Goal: Task Accomplishment & Management: Manage account settings

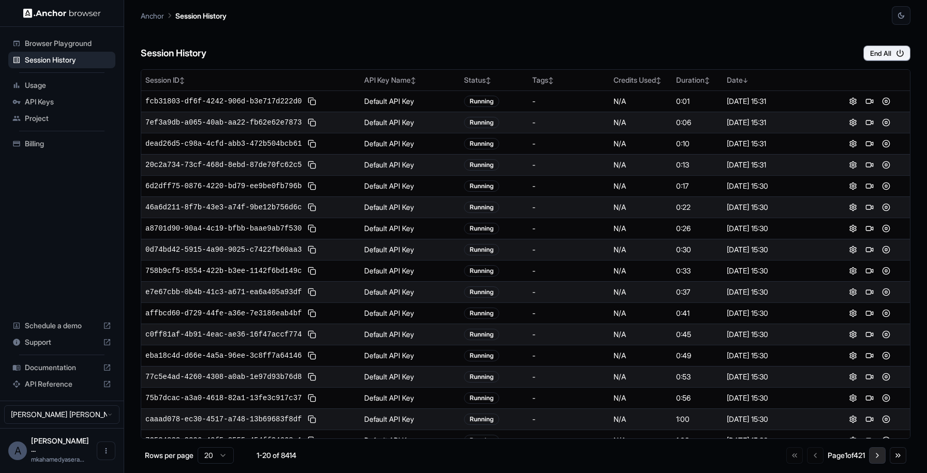
click at [877, 455] on button "Go to next page" at bounding box center [877, 456] width 17 height 17
click at [877, 456] on button "Go to next page" at bounding box center [877, 456] width 17 height 17
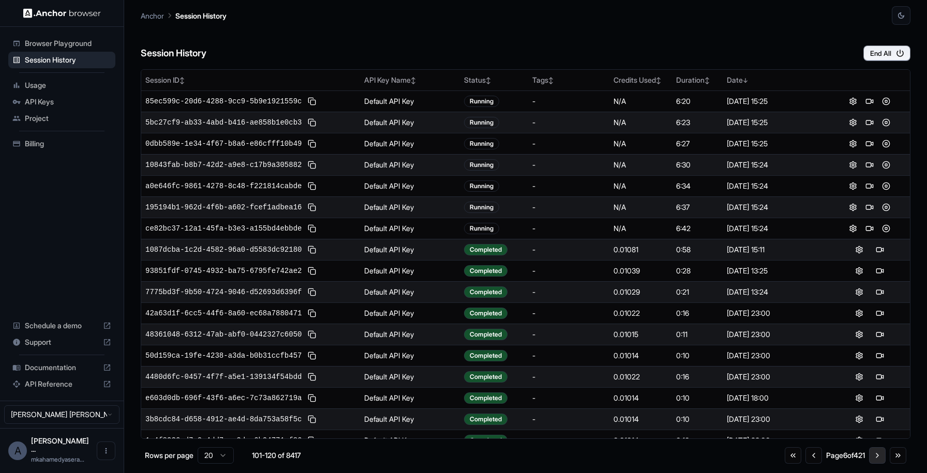
click at [877, 456] on button "Go to next page" at bounding box center [877, 456] width 17 height 17
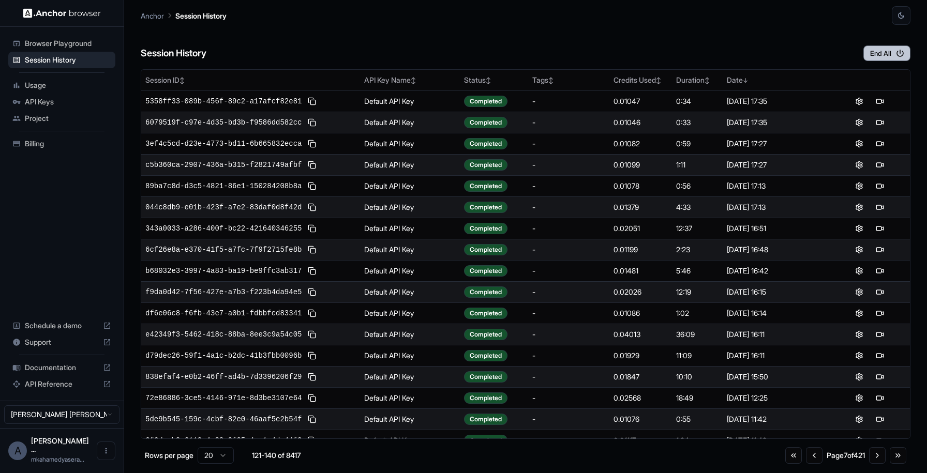
click at [873, 51] on button "End All" at bounding box center [887, 54] width 47 height 16
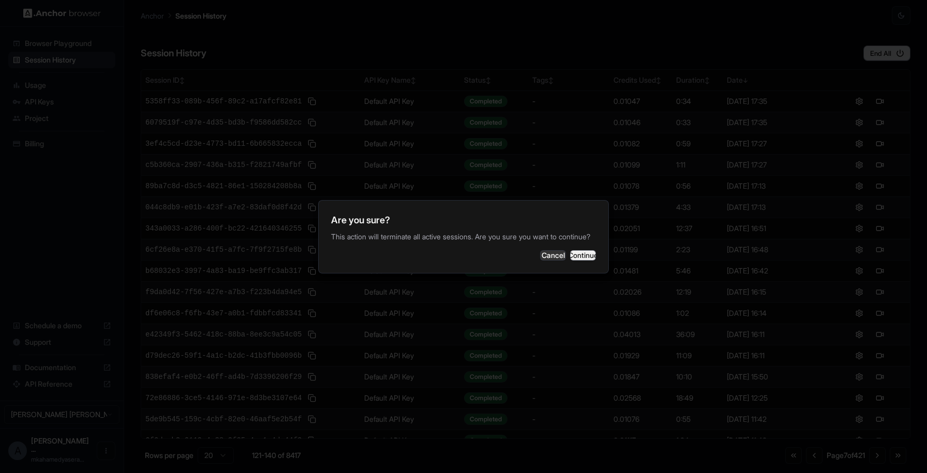
click at [570, 261] on button "Continue" at bounding box center [583, 255] width 26 height 10
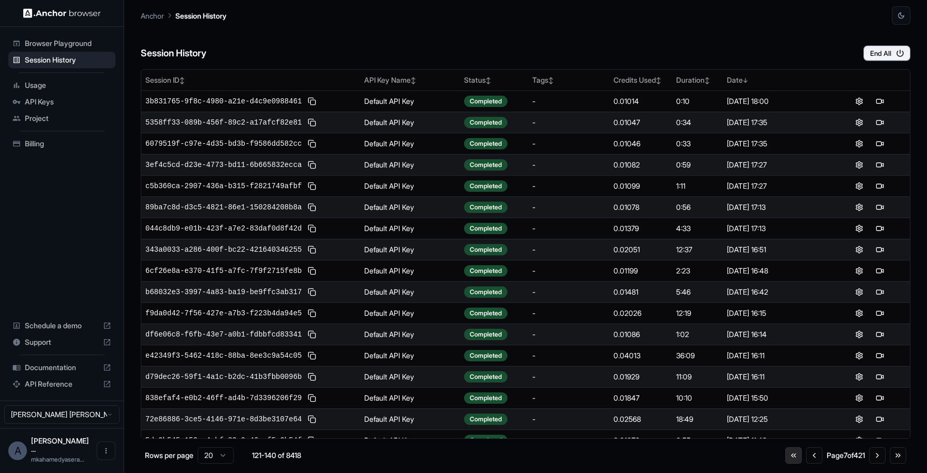
click at [792, 459] on button "Go to first page" at bounding box center [793, 456] width 17 height 17
click at [894, 50] on button "End All" at bounding box center [887, 54] width 47 height 16
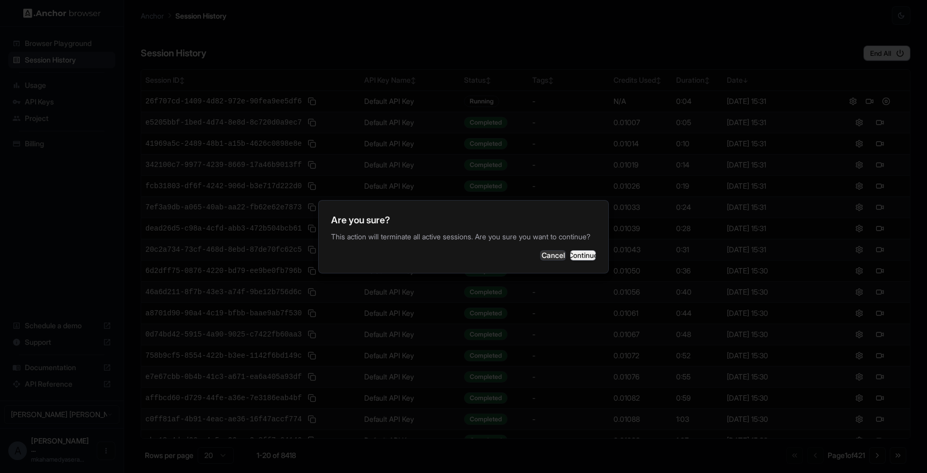
click at [572, 255] on button "Continue" at bounding box center [583, 255] width 26 height 10
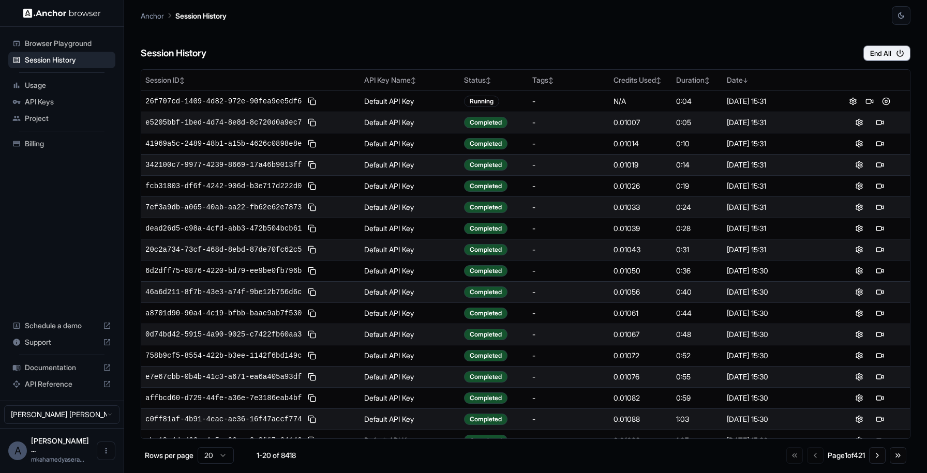
click at [29, 147] on span "Billing" at bounding box center [68, 144] width 86 height 10
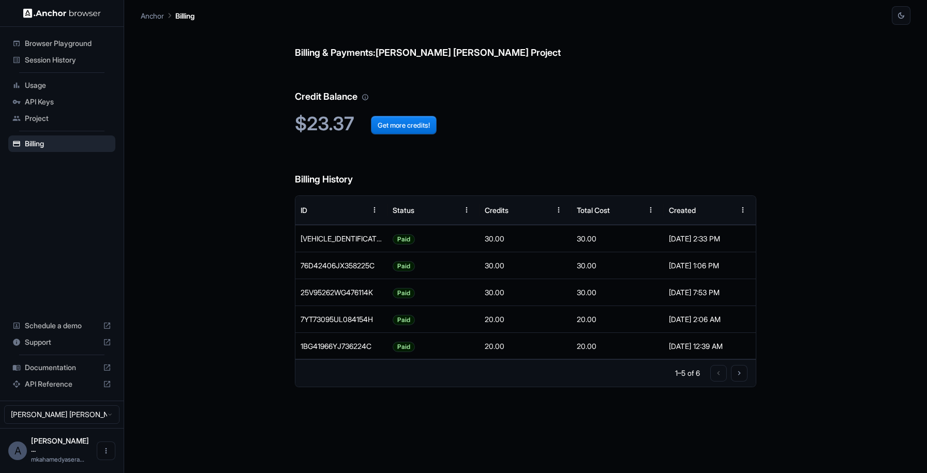
click at [47, 86] on span "Usage" at bounding box center [68, 85] width 86 height 10
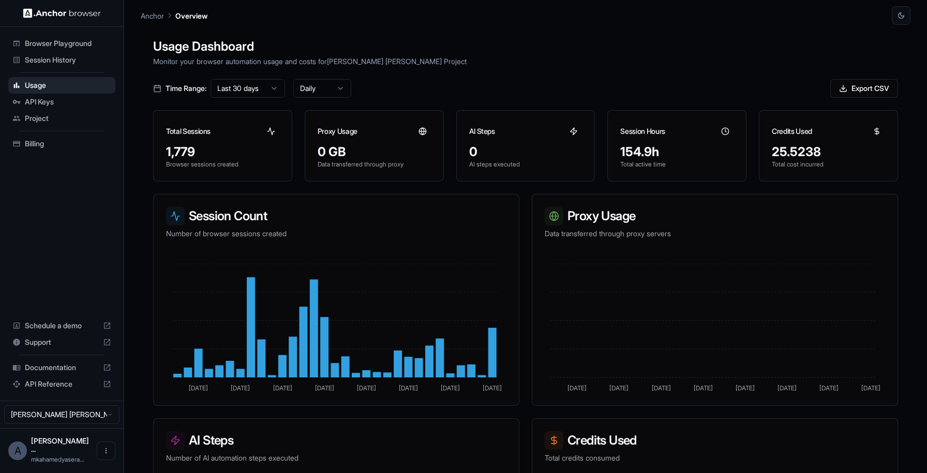
click at [58, 60] on span "Session History" at bounding box center [68, 60] width 86 height 10
